Goal: Complete application form

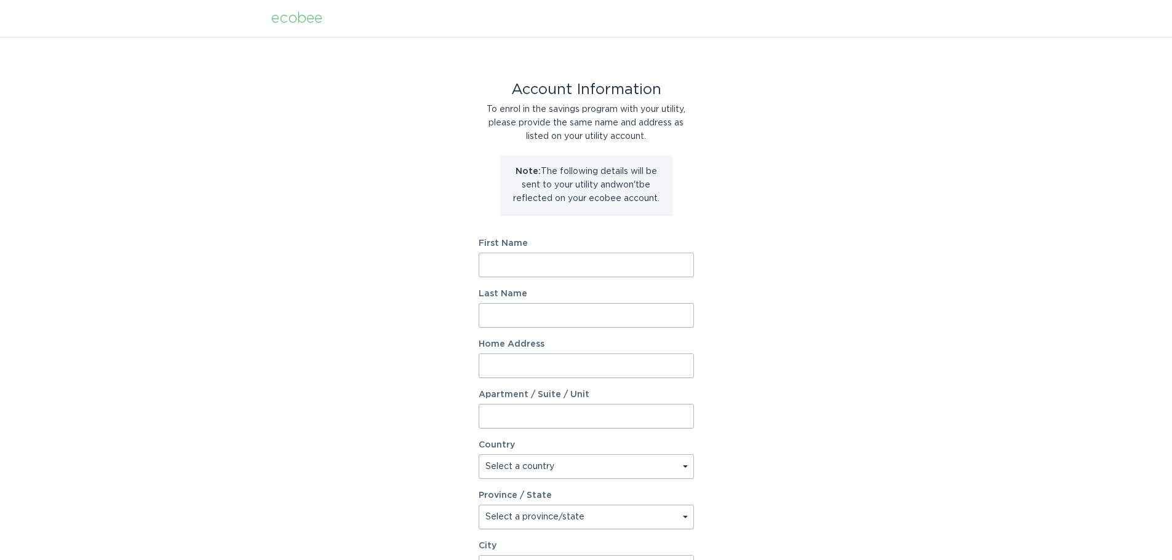
click at [519, 269] on input "First Name" at bounding box center [586, 265] width 215 height 25
type input "Eric"
type input "Bentson"
type input "251 Farmingdale Rd"
select select "US"
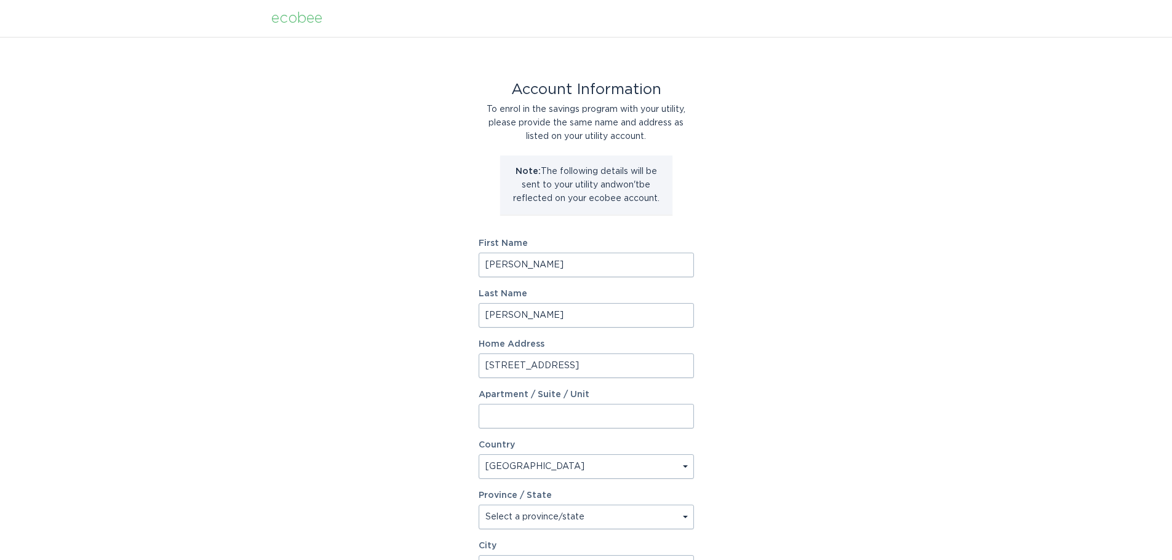
type input "Harpersville"
type input "35078"
select select "AL"
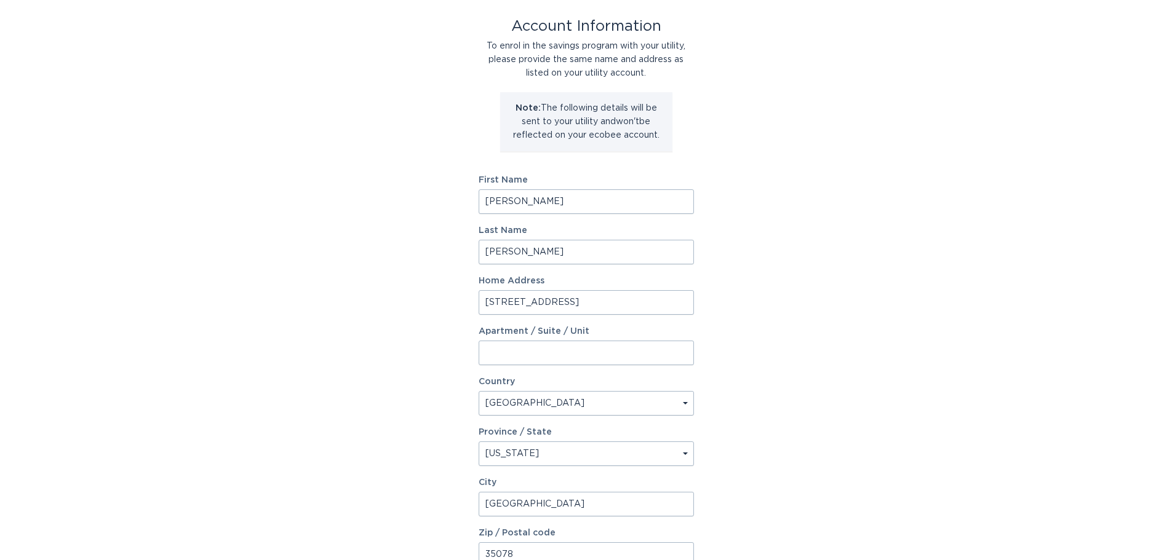
scroll to position [188, 0]
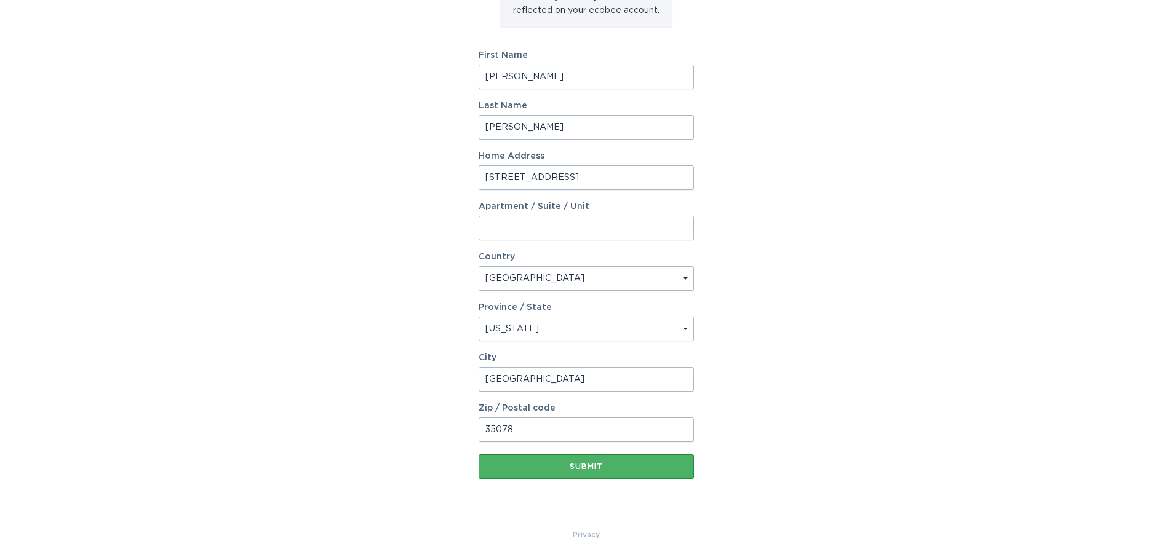
click at [575, 465] on div "Submit" at bounding box center [586, 466] width 203 height 7
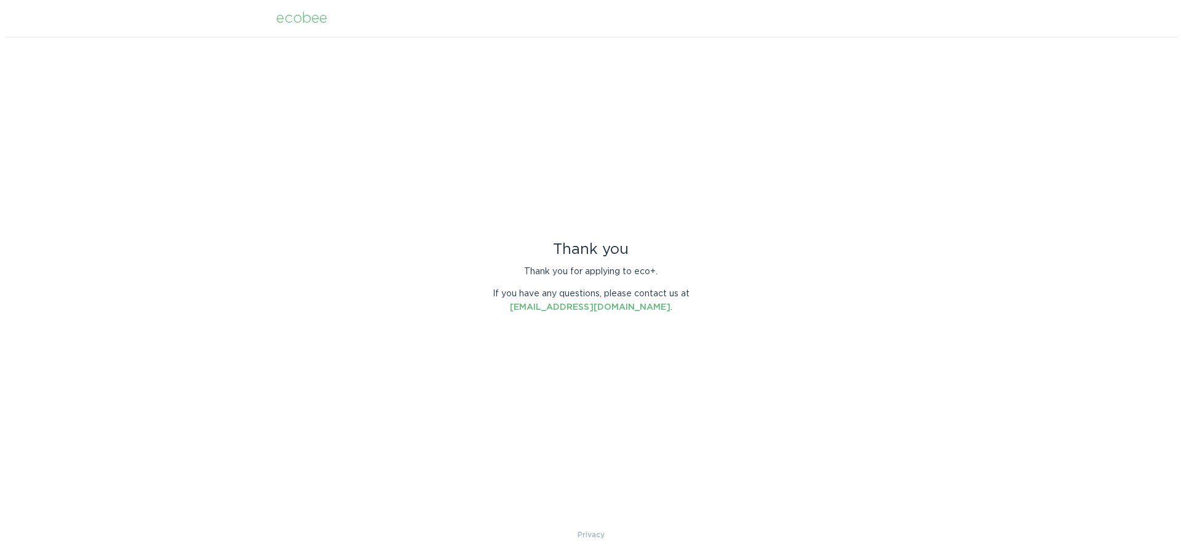
scroll to position [0, 0]
